Goal: Navigation & Orientation: Find specific page/section

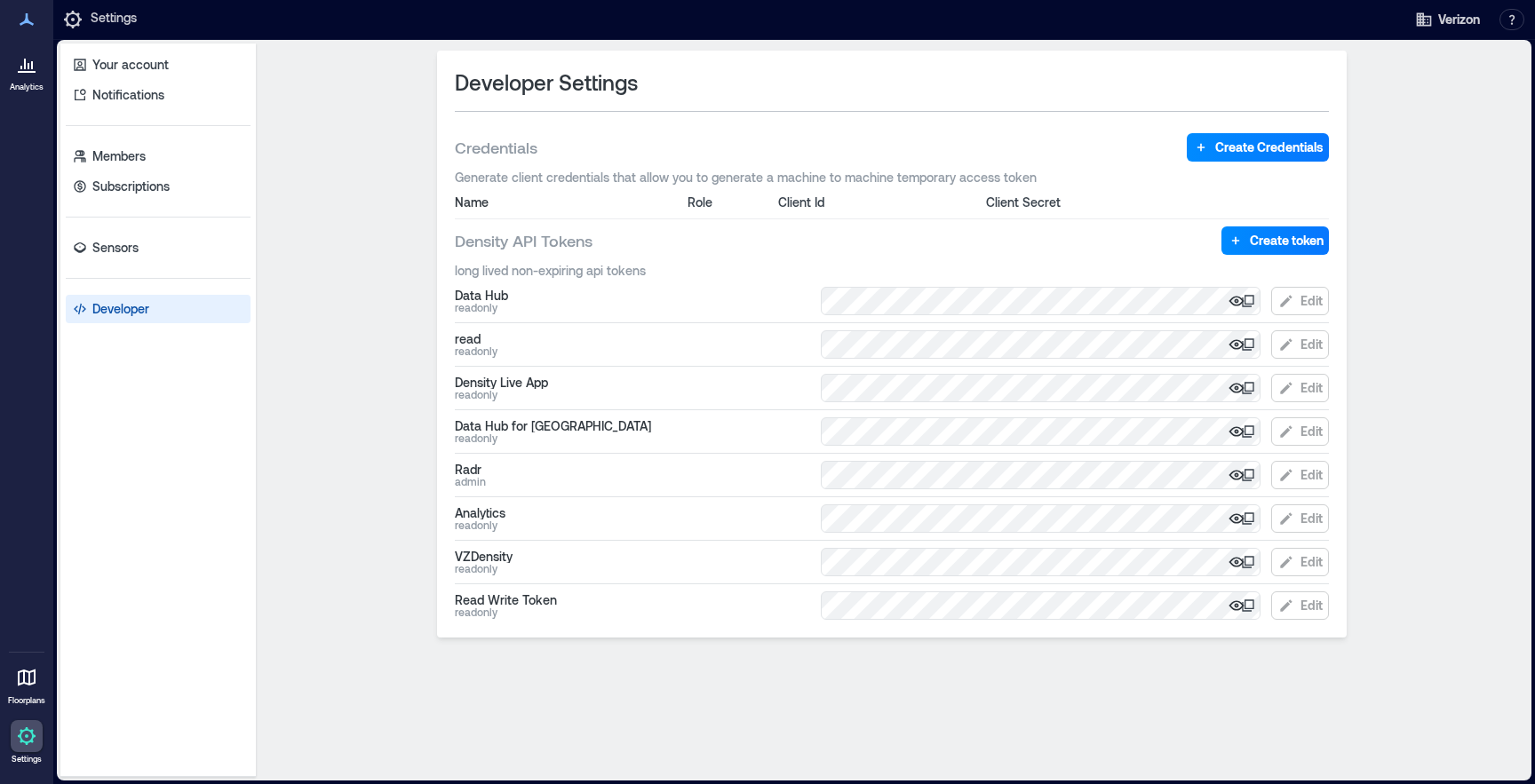
click at [29, 23] on icon at bounding box center [26, 19] width 14 height 12
click at [28, 743] on icon at bounding box center [26, 736] width 22 height 22
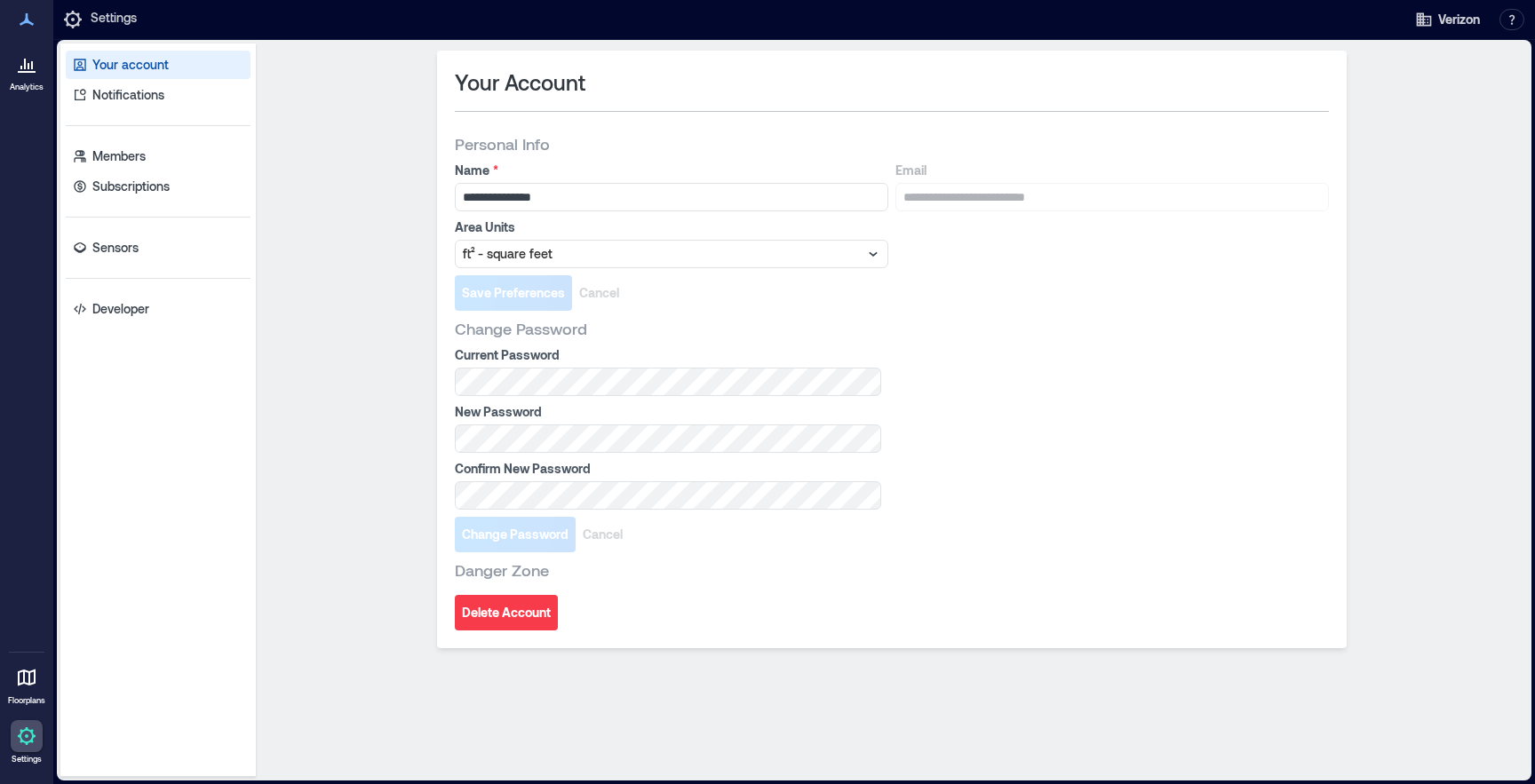
click at [35, 82] on p "Analytics" at bounding box center [26, 87] width 34 height 10
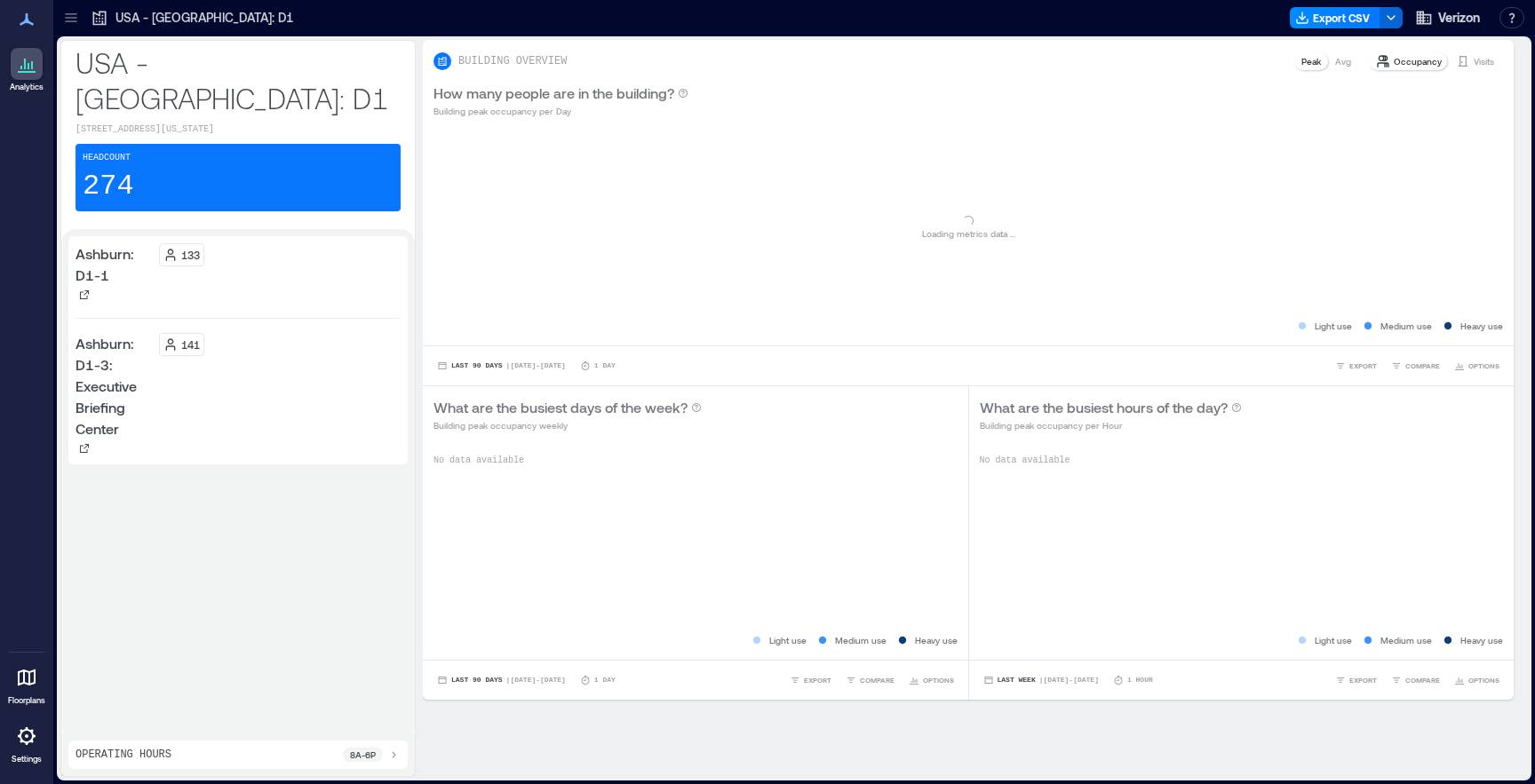
click at [25, 25] on icon at bounding box center [26, 19] width 22 height 22
